Goal: Check status: Check status

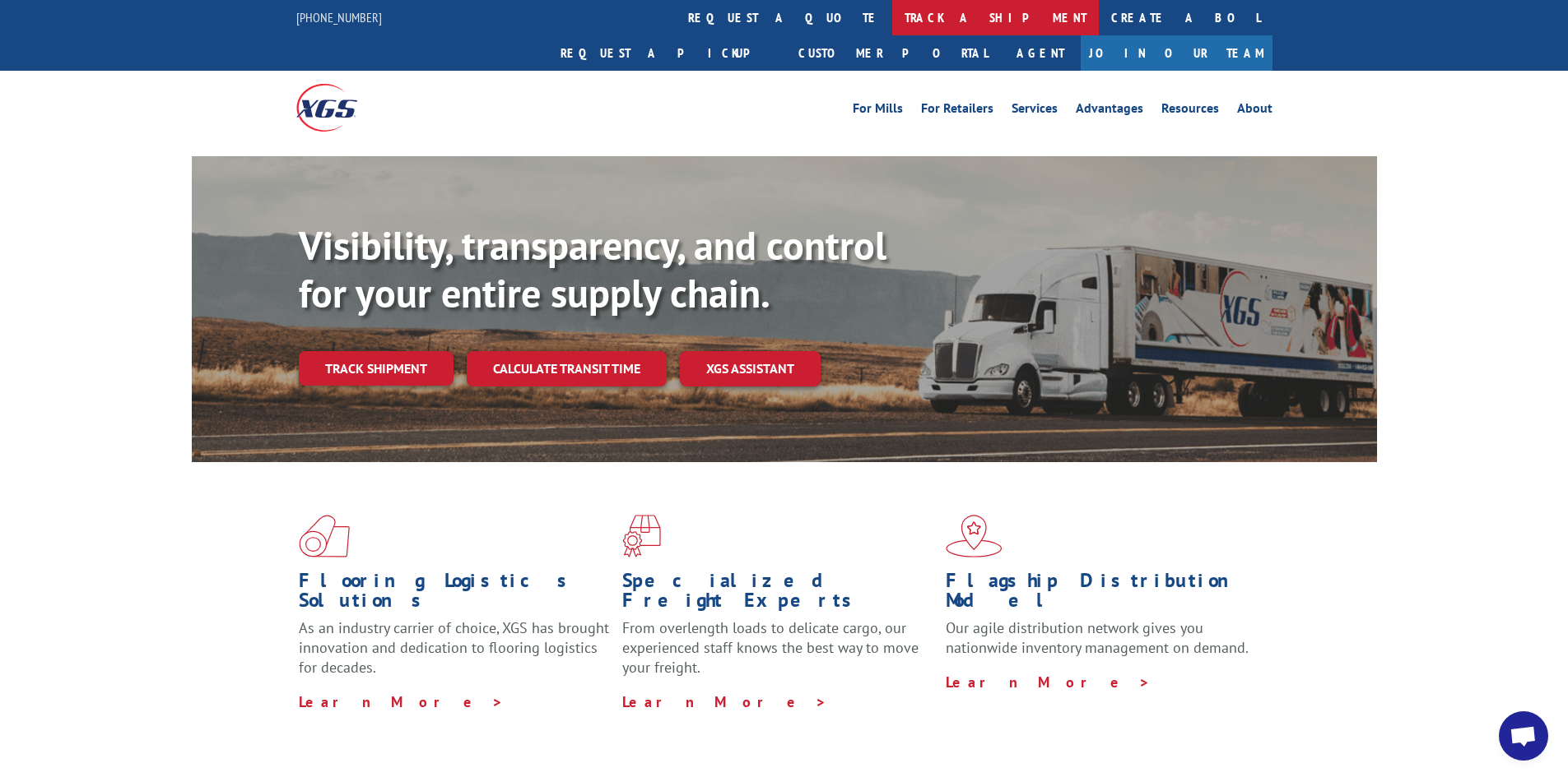
click at [892, 25] on link "track a shipment" at bounding box center [995, 18] width 207 height 35
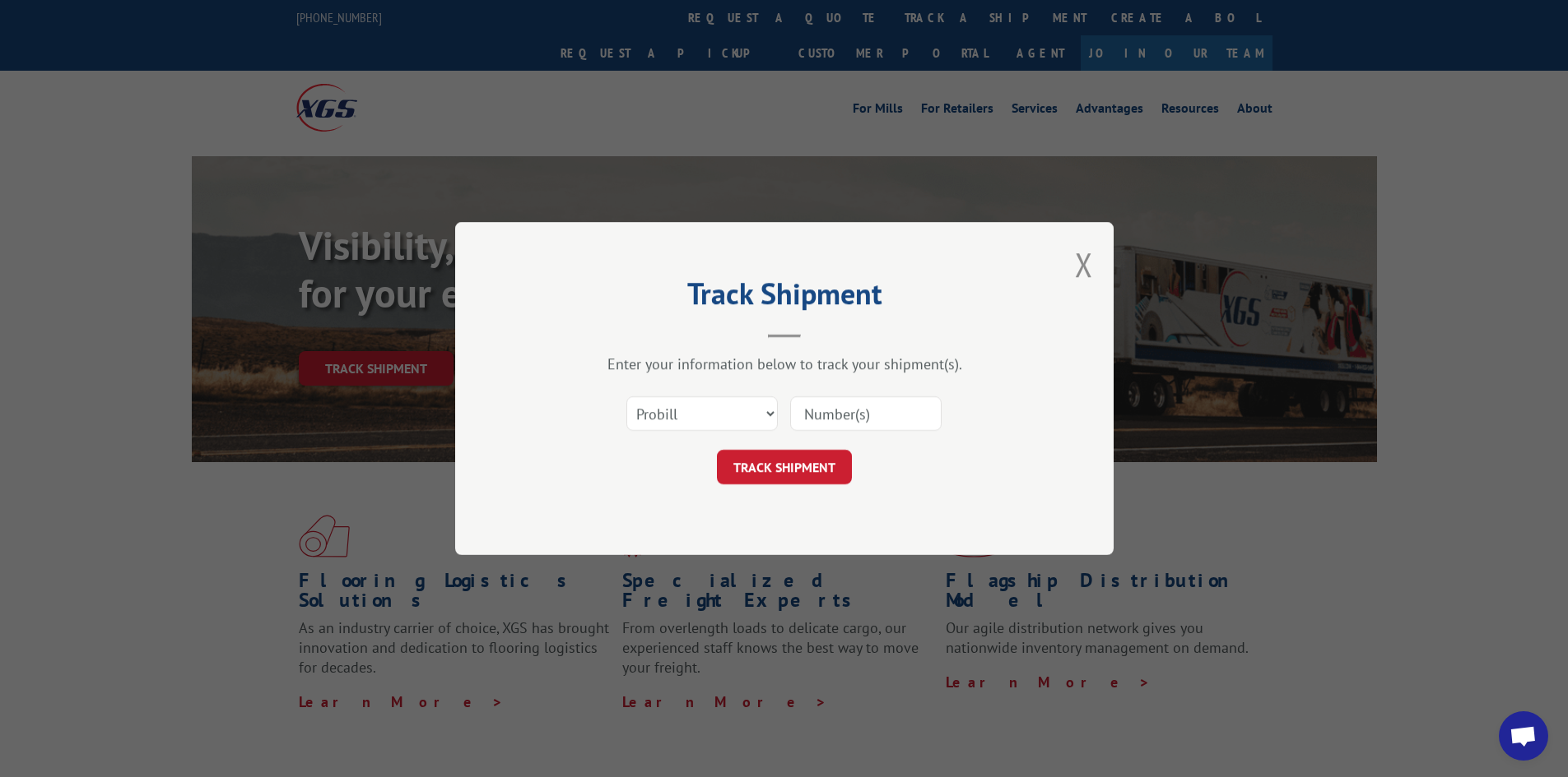
click at [831, 403] on input at bounding box center [865, 413] width 151 height 35
paste input "17665770"
type input "17665770"
click at [797, 471] on button "TRACK SHIPMENT" at bounding box center [784, 467] width 135 height 35
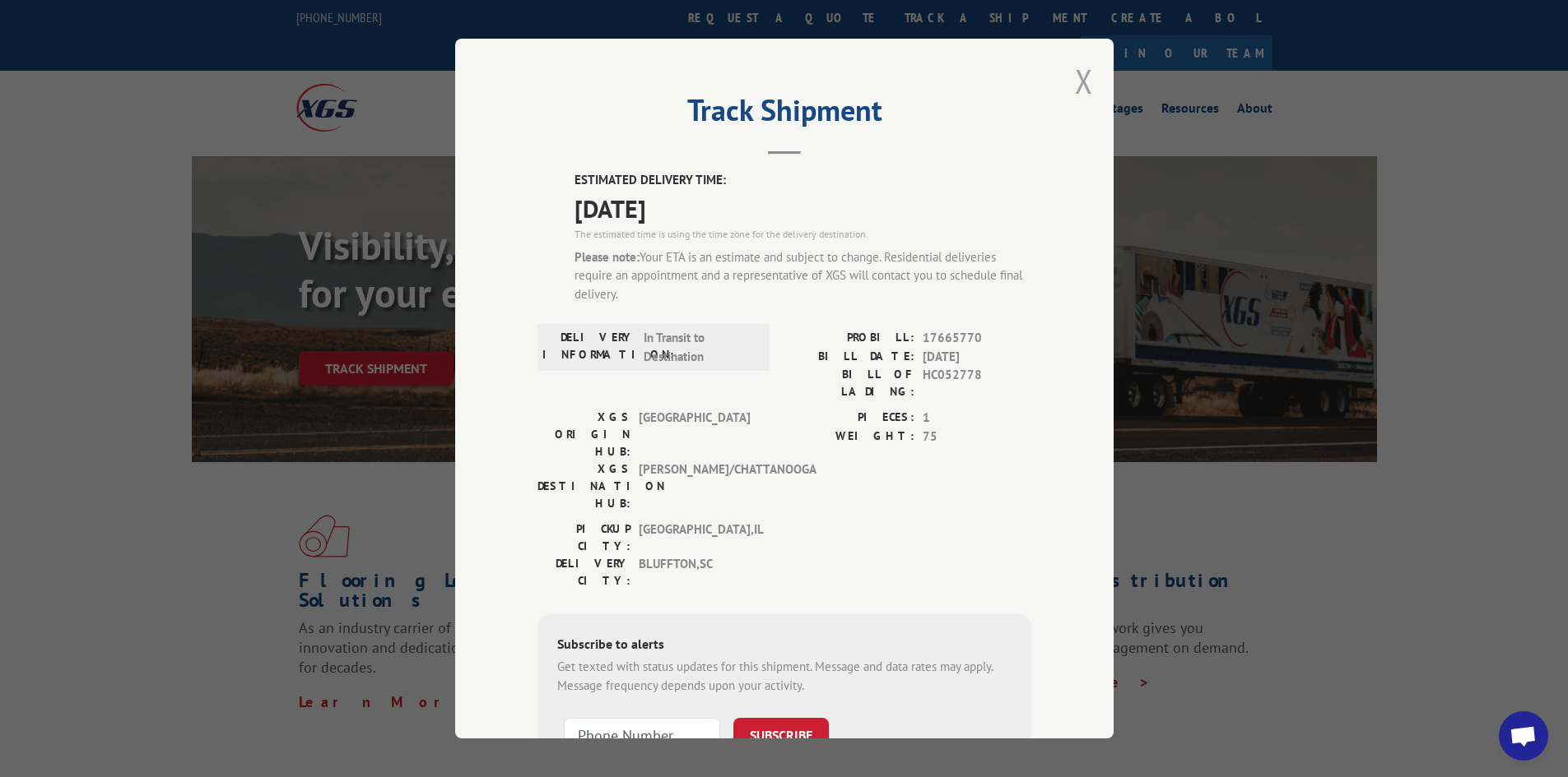
click at [1078, 80] on button "Close modal" at bounding box center [1083, 80] width 18 height 44
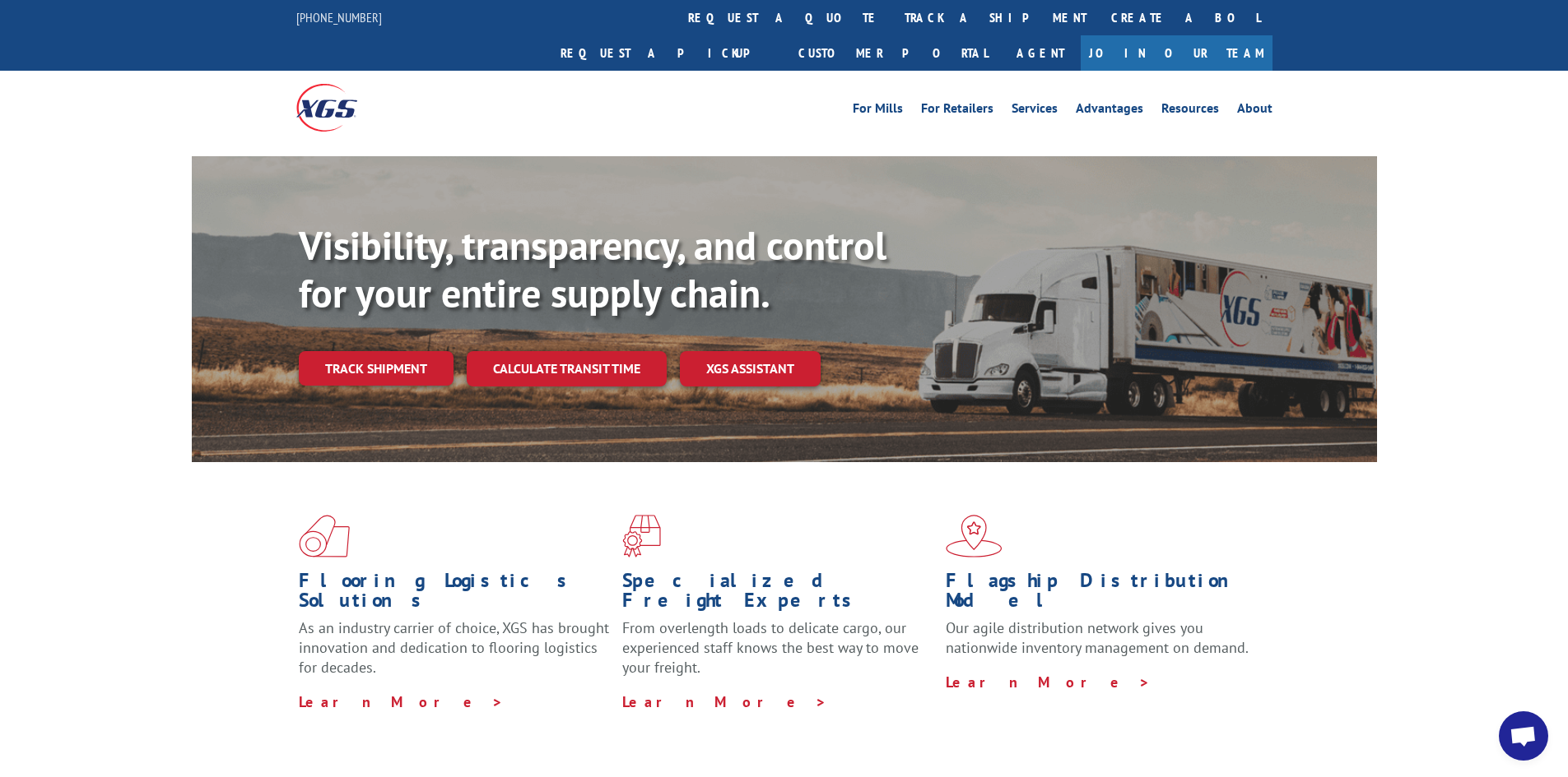
drag, startPoint x: 188, startPoint y: 421, endPoint x: 182, endPoint y: 438, distance: 18.0
click at [187, 421] on div "Visibility, transparency, and control for your entire supply chain. Track shipm…" at bounding box center [784, 325] width 1568 height 338
click at [892, 12] on link "track a shipment" at bounding box center [995, 18] width 207 height 35
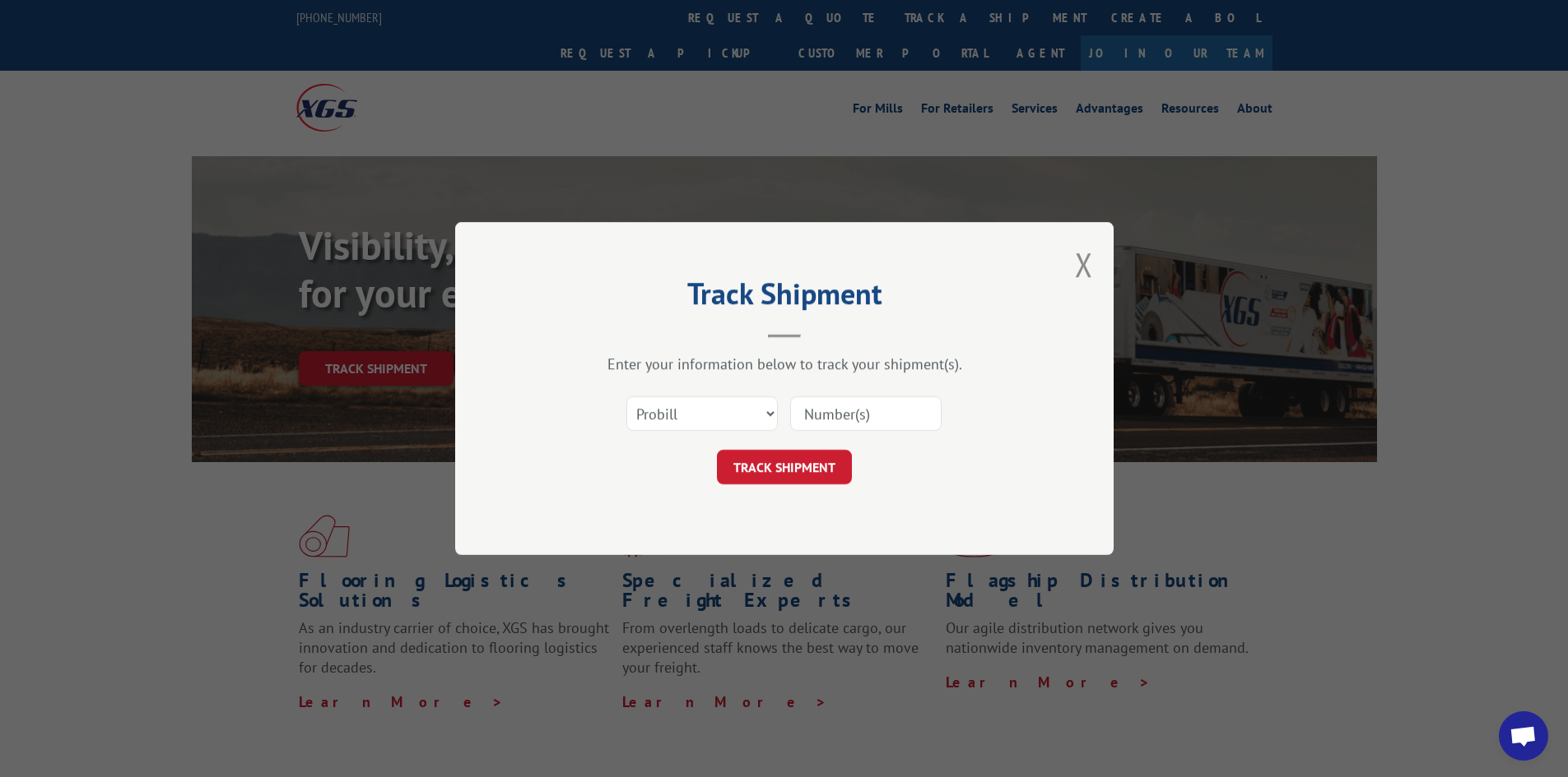
click at [841, 415] on input at bounding box center [865, 413] width 151 height 35
click at [530, 685] on div "Track Shipment Enter your information below to track your shipment(s). Select c…" at bounding box center [784, 388] width 1568 height 777
paste input "[URL][DOMAIN_NAME]"
type input "[URL][DOMAIN_NAME]"
